Goal: Information Seeking & Learning: Find specific page/section

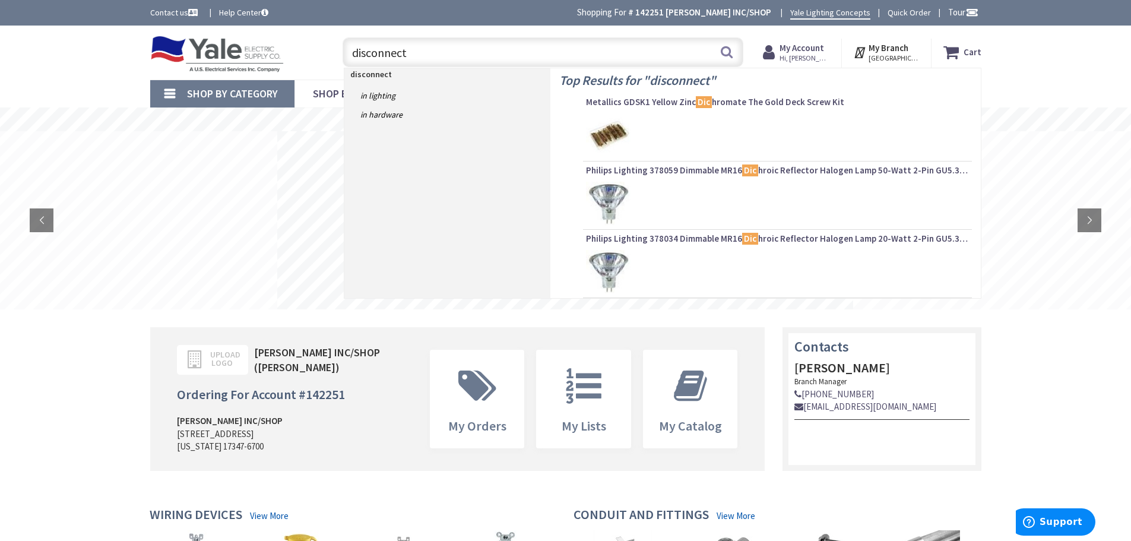
type input "disconnect"
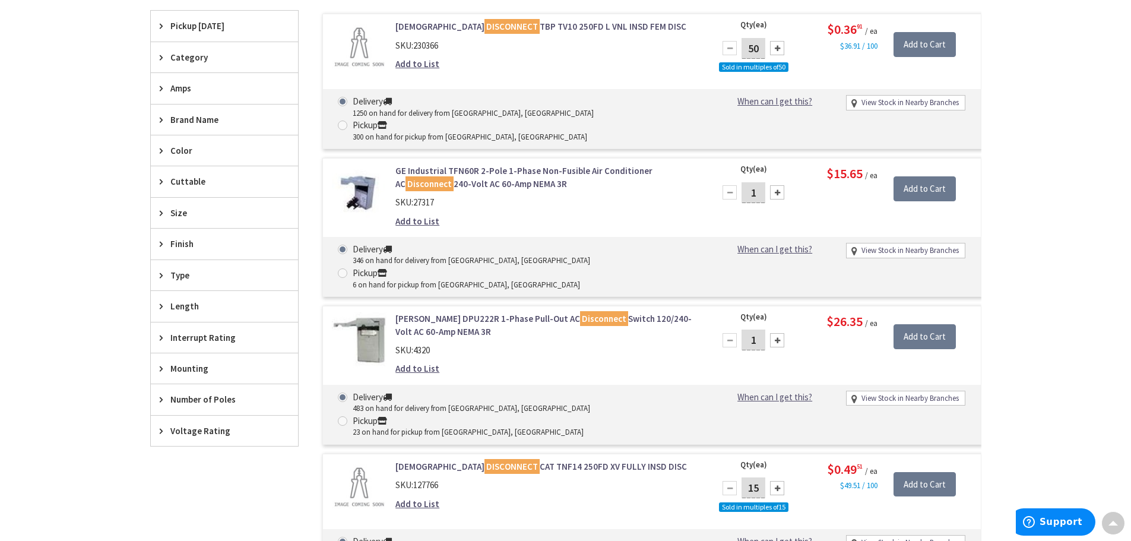
scroll to position [415, 0]
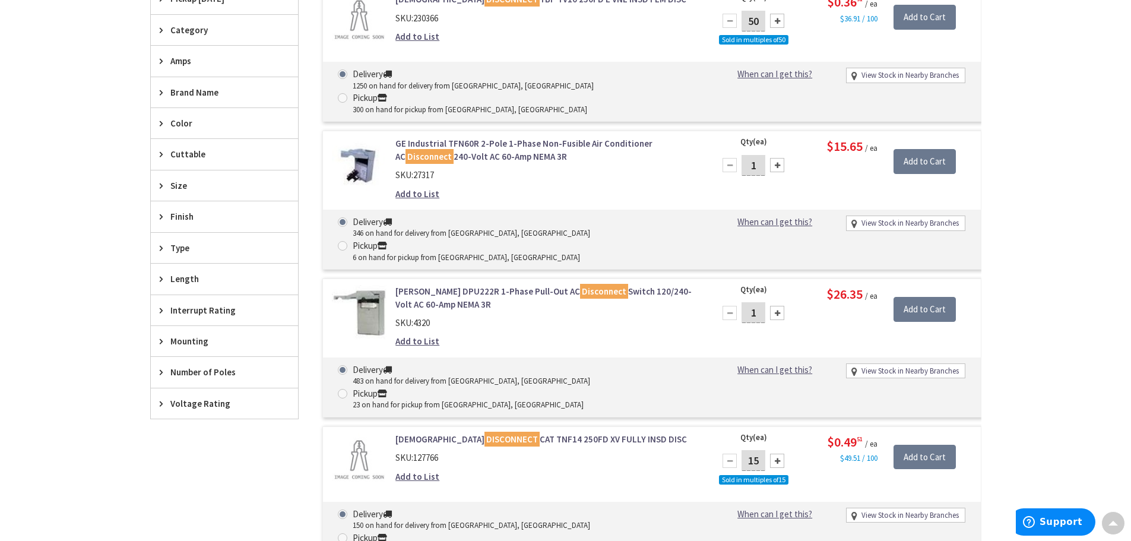
click at [164, 188] on icon at bounding box center [164, 185] width 9 height 9
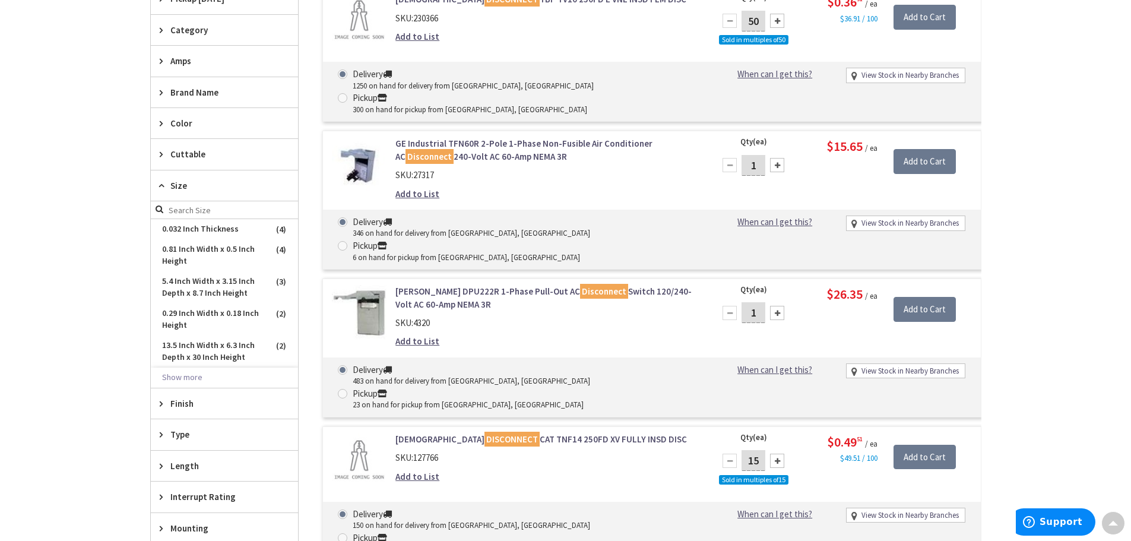
scroll to position [0, 0]
click at [164, 183] on icon at bounding box center [164, 185] width 9 height 9
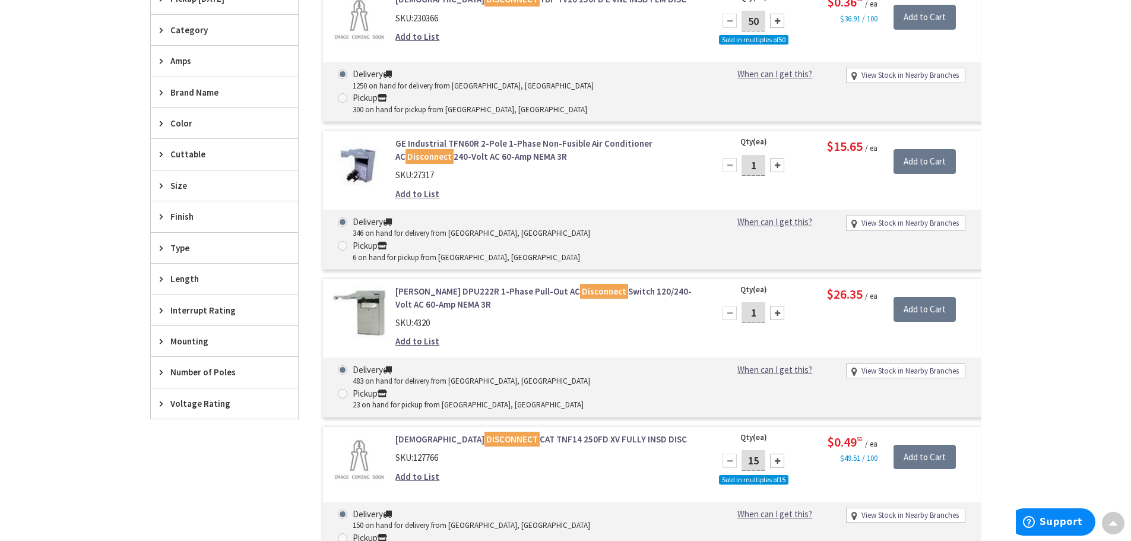
click at [161, 370] on icon at bounding box center [164, 371] width 9 height 9
click at [186, 416] on span "3" at bounding box center [224, 416] width 147 height 20
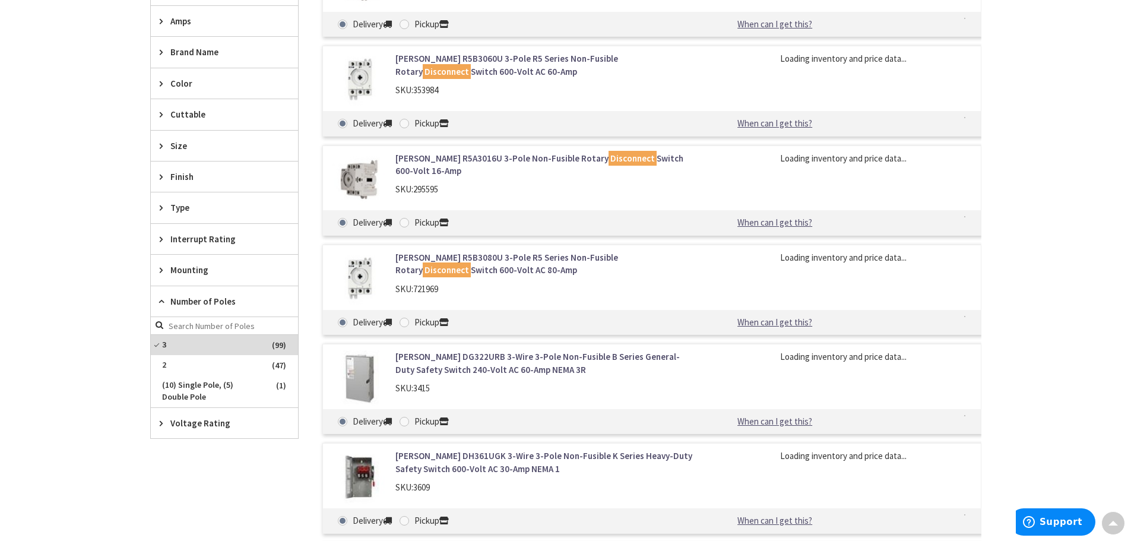
scroll to position [376, 0]
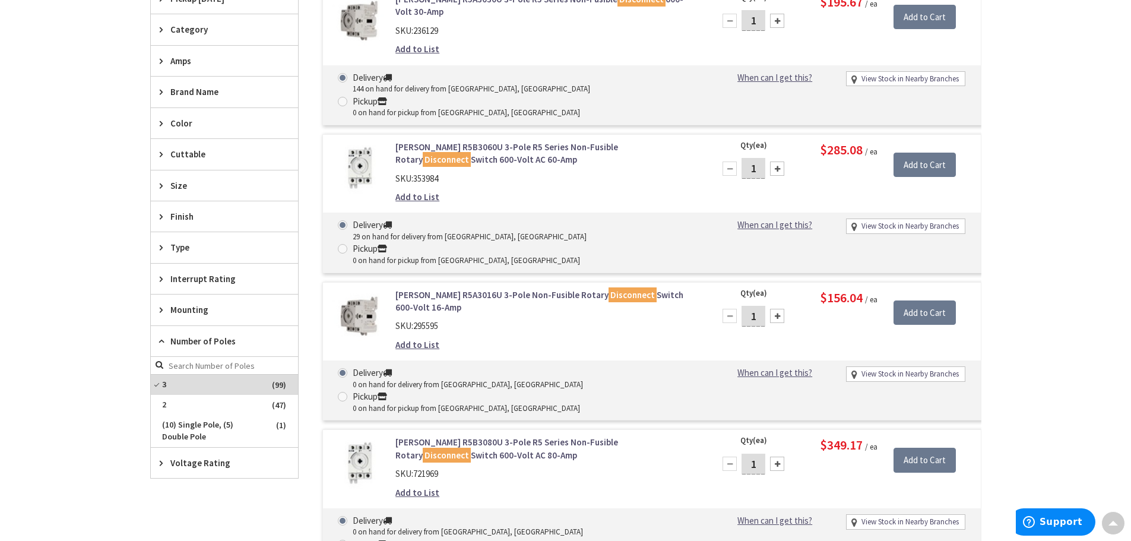
click at [166, 461] on icon at bounding box center [164, 462] width 9 height 9
click at [198, 511] on span "600 Volt AC" at bounding box center [224, 506] width 147 height 20
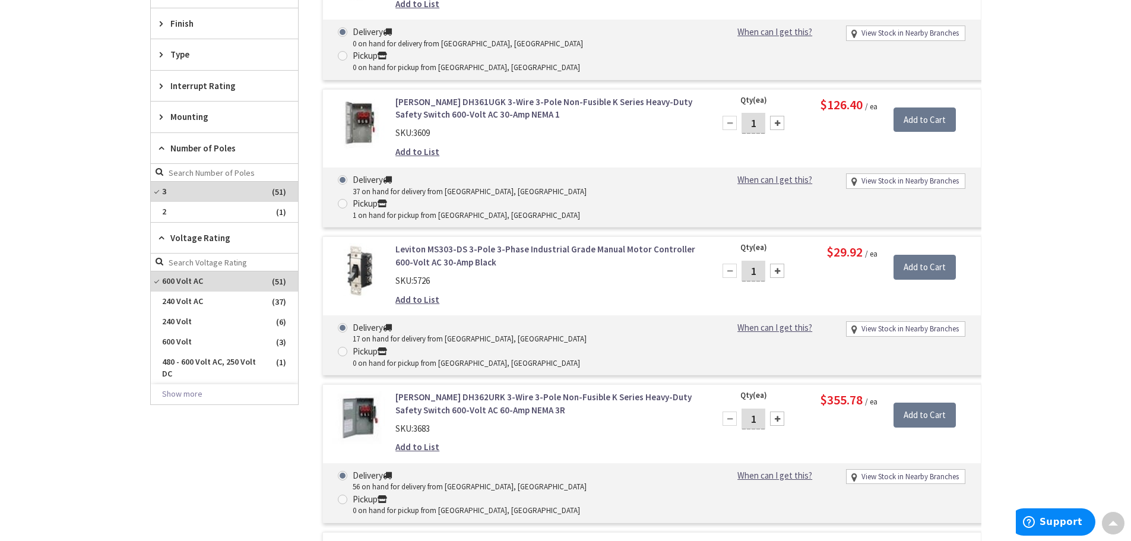
scroll to position [613, 0]
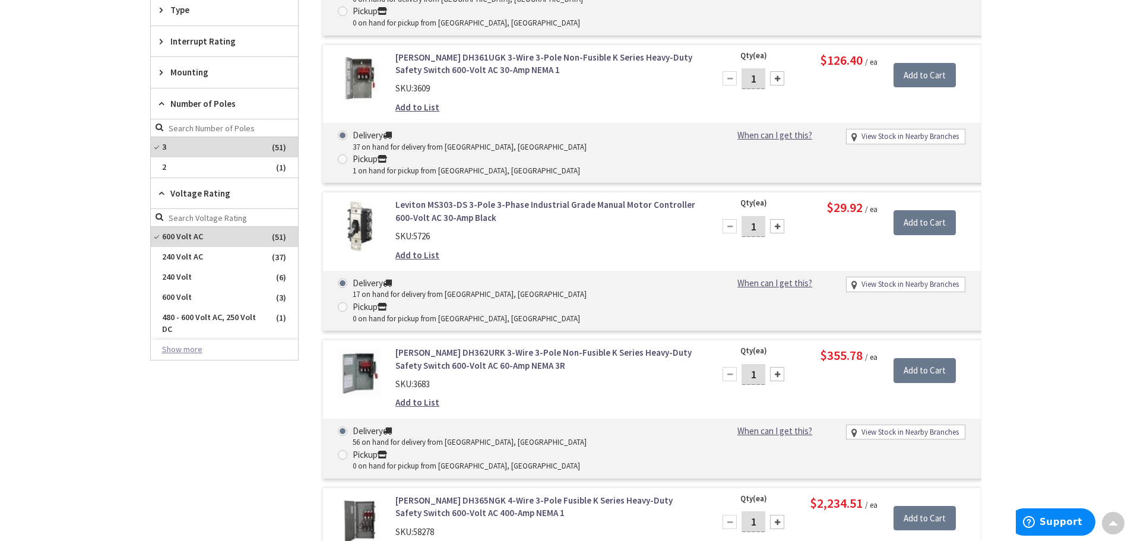
click at [180, 351] on button "Show more" at bounding box center [224, 349] width 147 height 20
click at [186, 372] on button "Show less" at bounding box center [224, 370] width 147 height 20
click at [97, 322] on div "Skip to Content Toggle Nav Search Cart My Cart Close" at bounding box center [565, 444] width 1131 height 2065
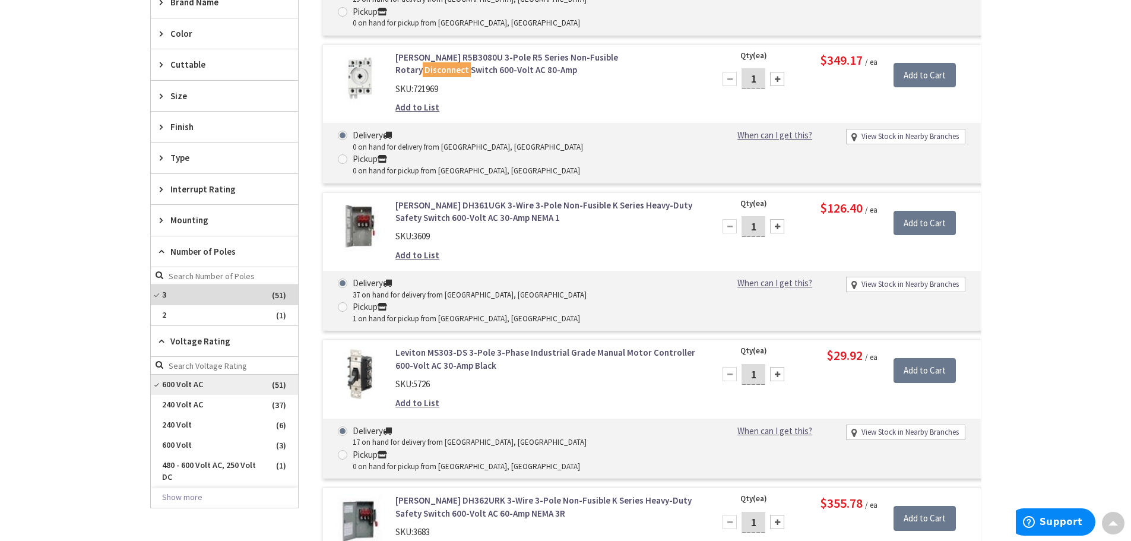
scroll to position [435, 0]
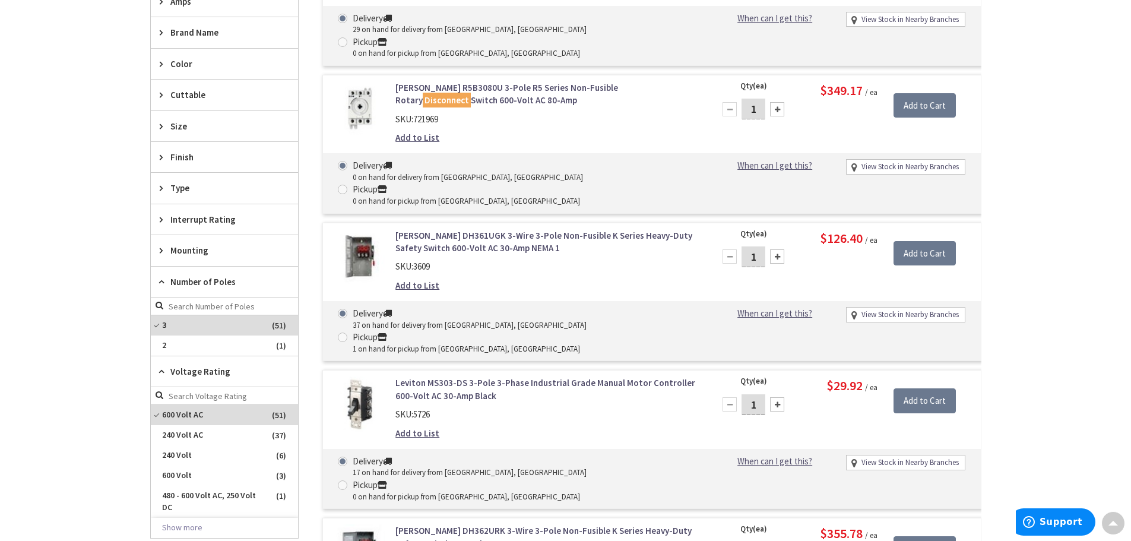
click at [160, 218] on icon at bounding box center [164, 219] width 9 height 9
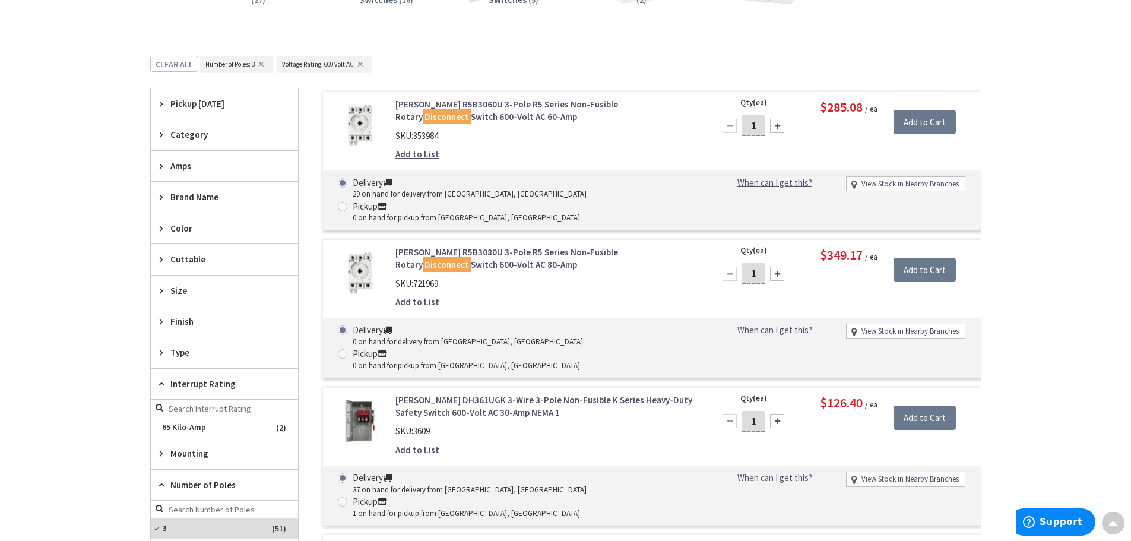
scroll to position [257, 0]
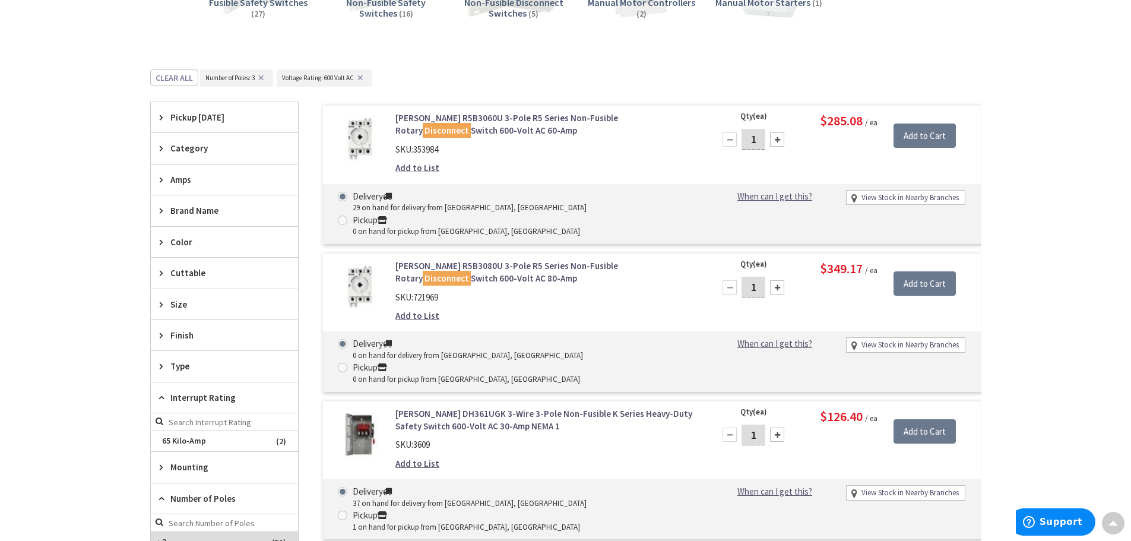
click at [160, 177] on icon at bounding box center [164, 179] width 9 height 9
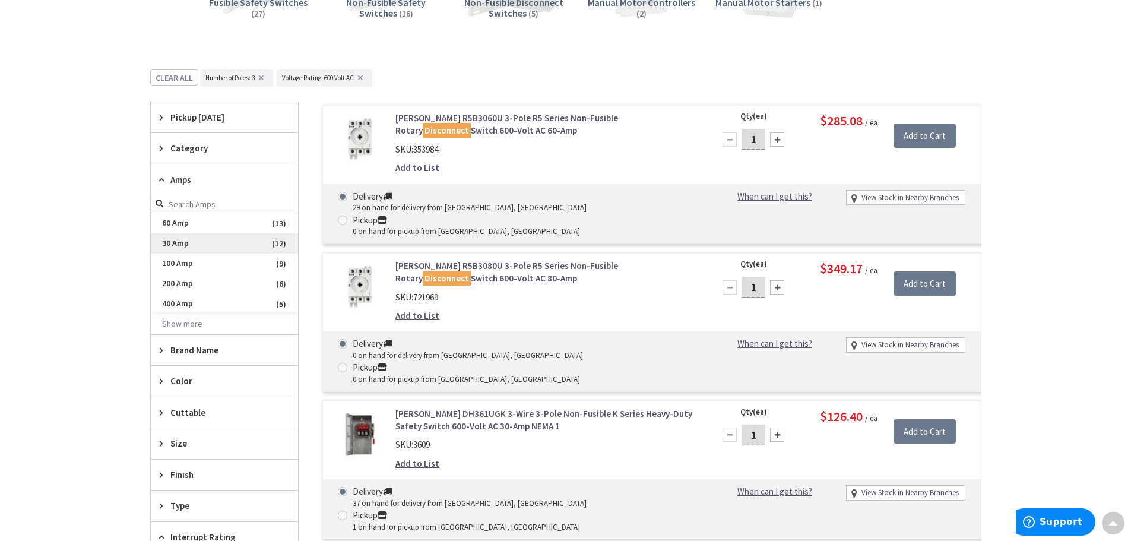
click at [183, 250] on span "30 Amp" at bounding box center [224, 243] width 147 height 20
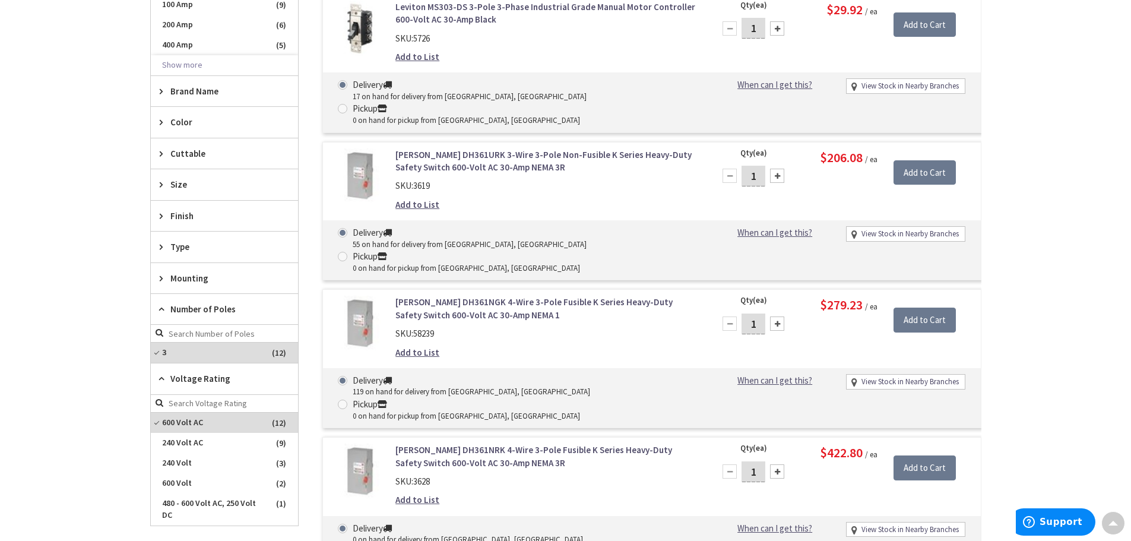
scroll to position [494, 0]
